Goal: Task Accomplishment & Management: Use online tool/utility

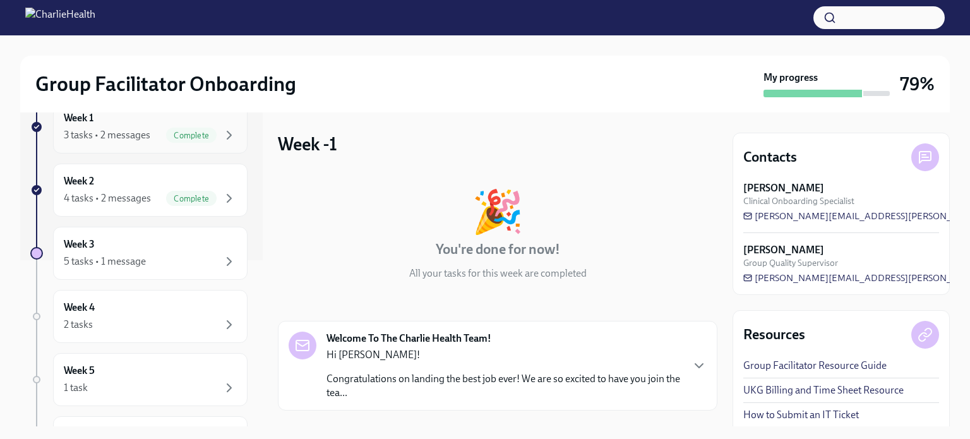
scroll to position [190, 0]
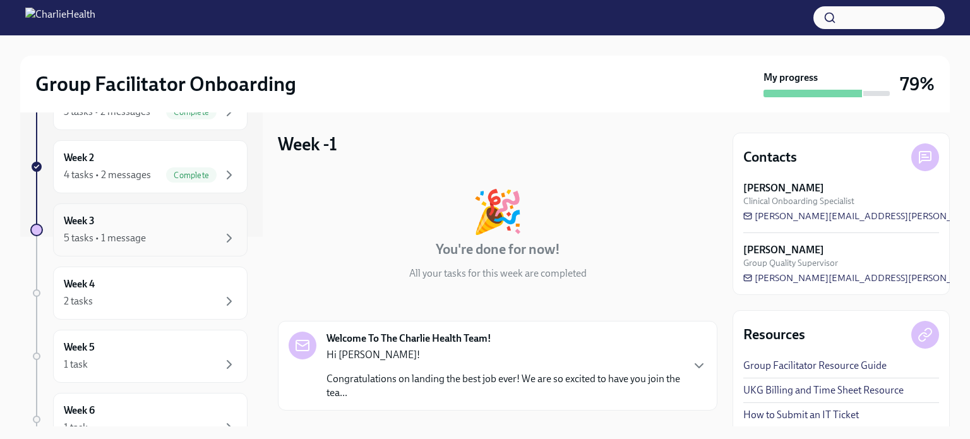
click at [130, 233] on div "5 tasks • 1 message" at bounding box center [105, 238] width 82 height 14
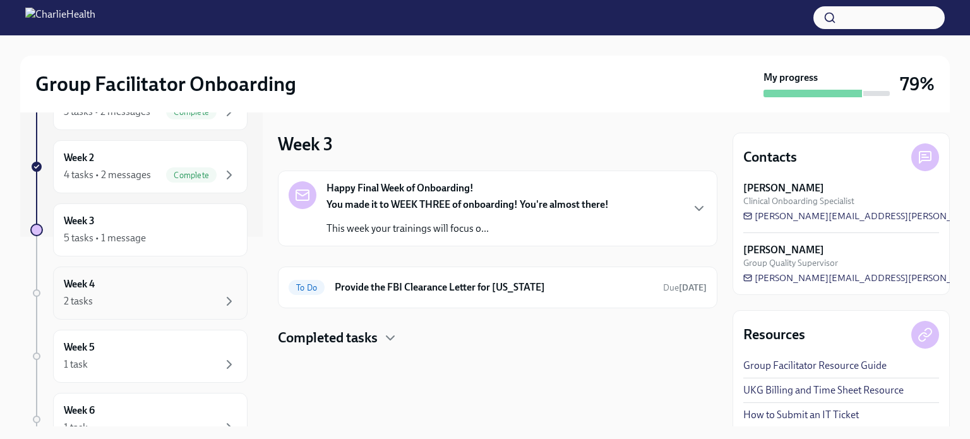
click at [154, 288] on div "Week 4 2 tasks" at bounding box center [150, 293] width 173 height 32
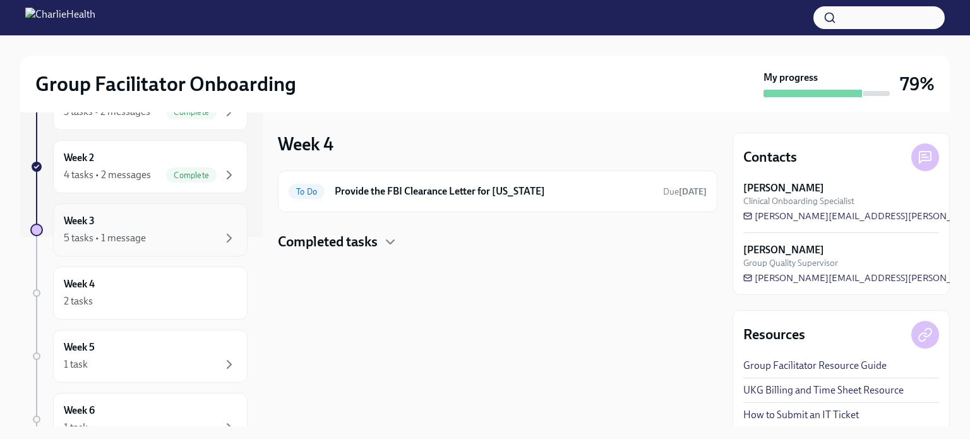
click at [118, 233] on div "5 tasks • 1 message" at bounding box center [105, 238] width 82 height 14
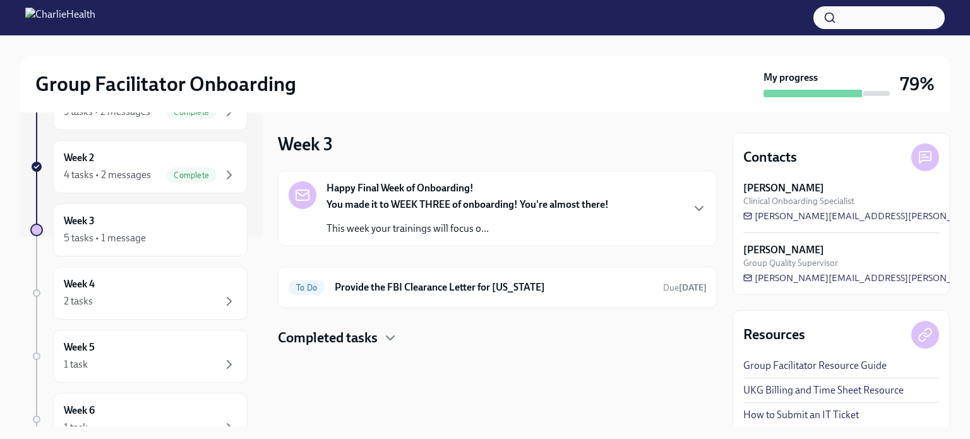
click at [470, 226] on p "This week your trainings will focus o..." at bounding box center [468, 229] width 282 height 14
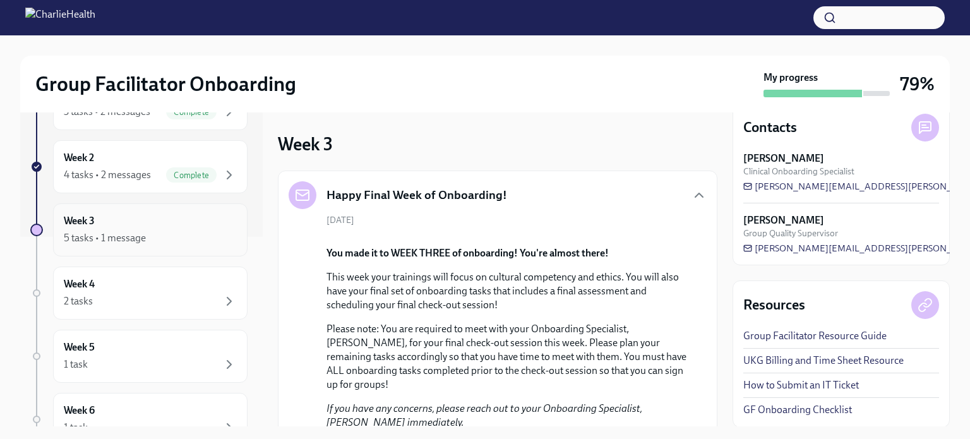
click at [89, 236] on div "5 tasks • 1 message" at bounding box center [105, 238] width 82 height 14
click at [107, 288] on div "Week 4 2 tasks" at bounding box center [150, 293] width 173 height 32
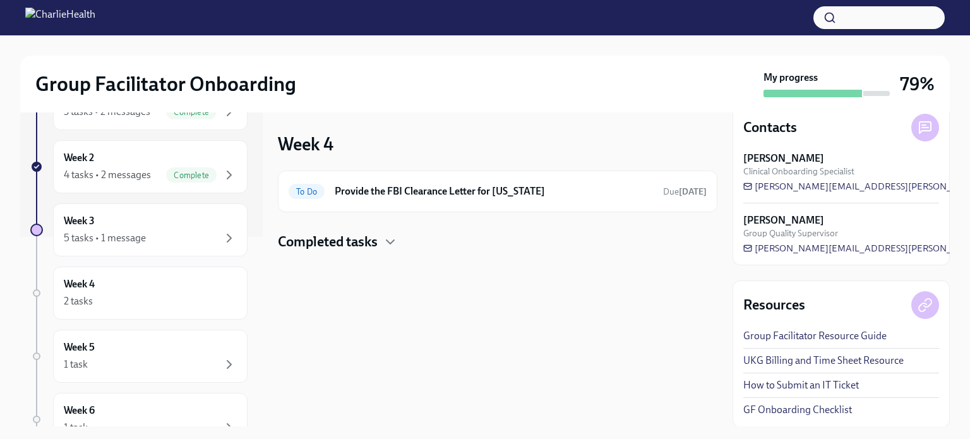
click at [383, 242] on div "Completed tasks" at bounding box center [498, 241] width 440 height 19
click at [419, 280] on h6 "Schedule Onboarding Check-Out!" at bounding box center [480, 282] width 293 height 14
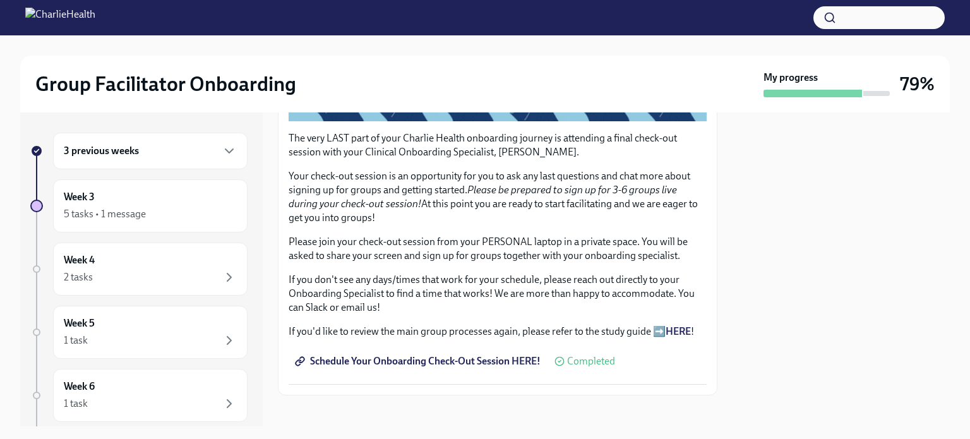
scroll to position [315, 0]
